Goal: Check status: Check status

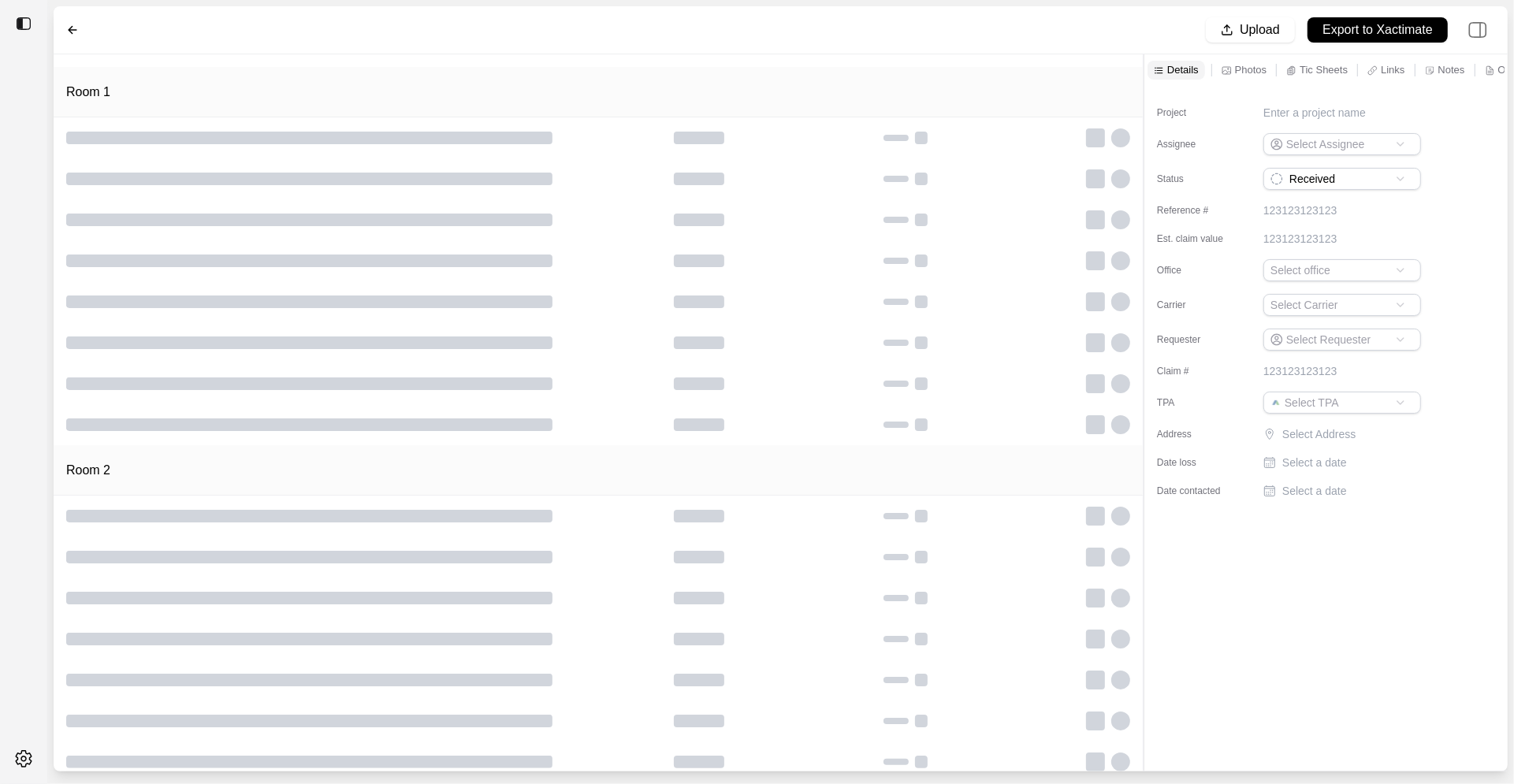
click at [1446, 63] on p "Notes" at bounding box center [1452, 70] width 27 height 14
